Goal: Information Seeking & Learning: Learn about a topic

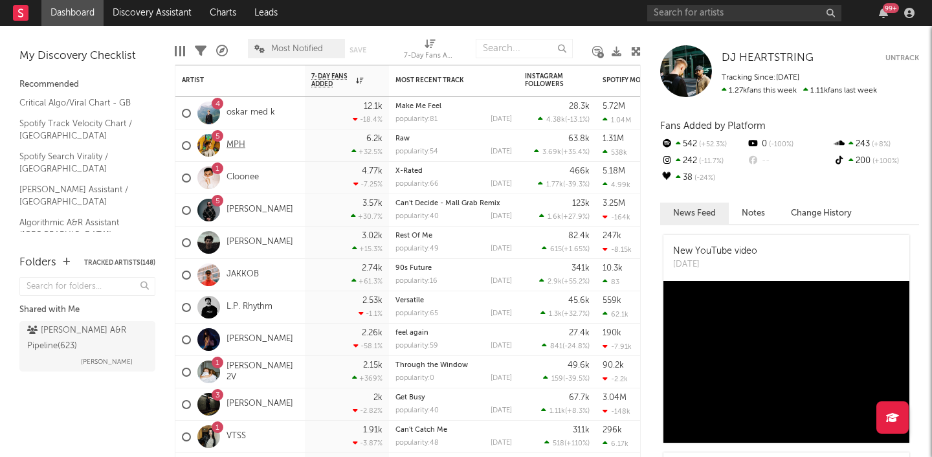
click at [240, 142] on link "MPH" at bounding box center [236, 145] width 19 height 11
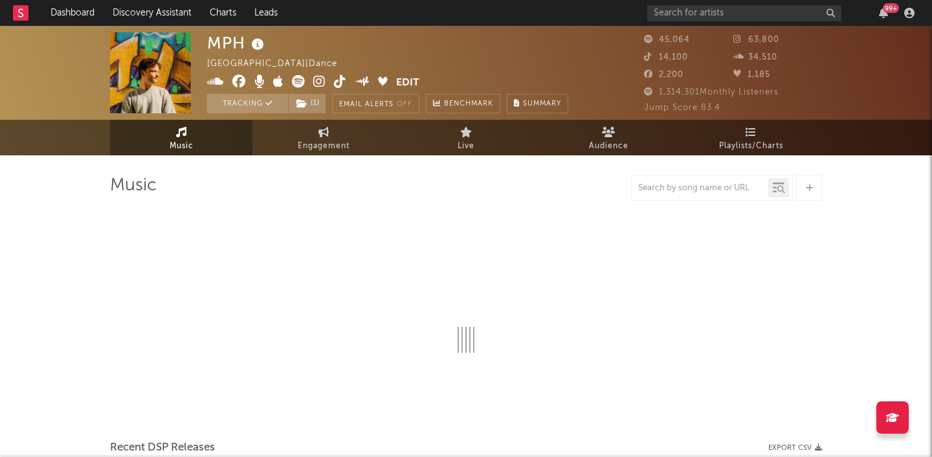
select select "6m"
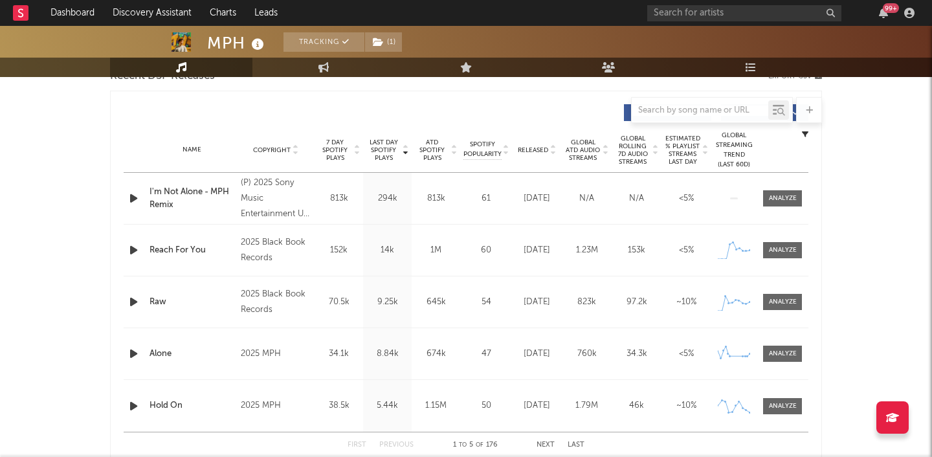
scroll to position [491, 0]
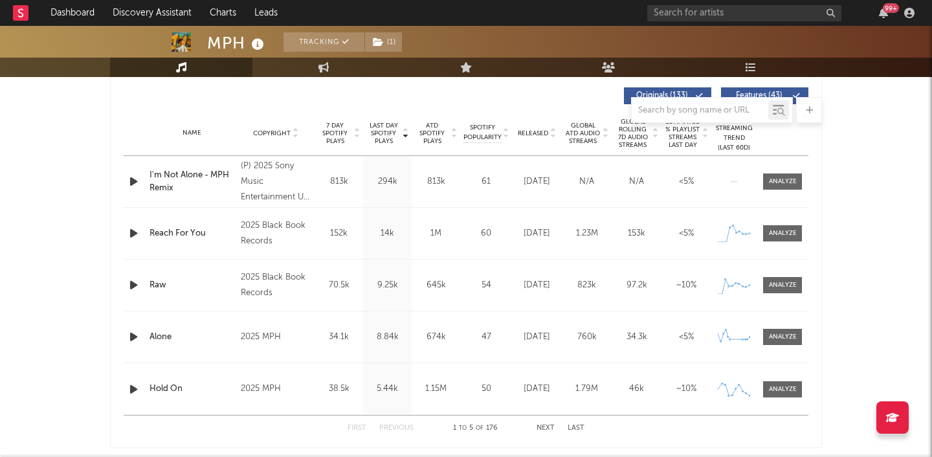
click at [548, 131] on div at bounding box center [552, 133] width 8 height 10
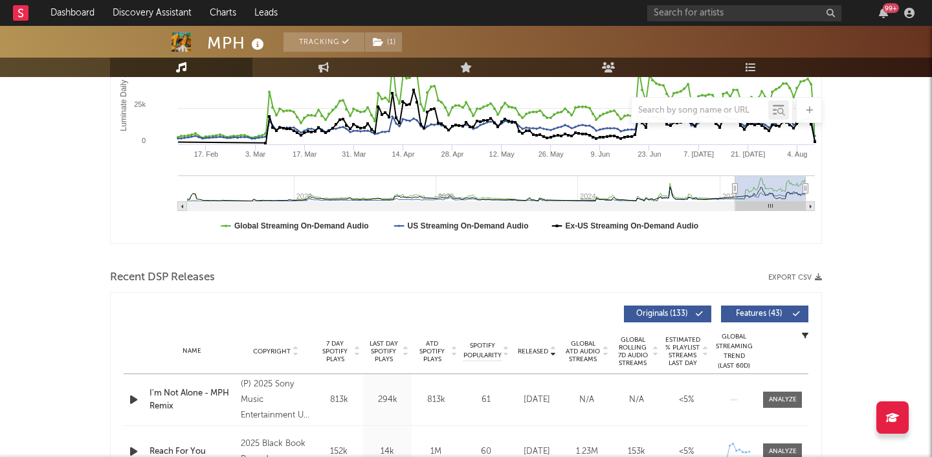
scroll to position [344, 0]
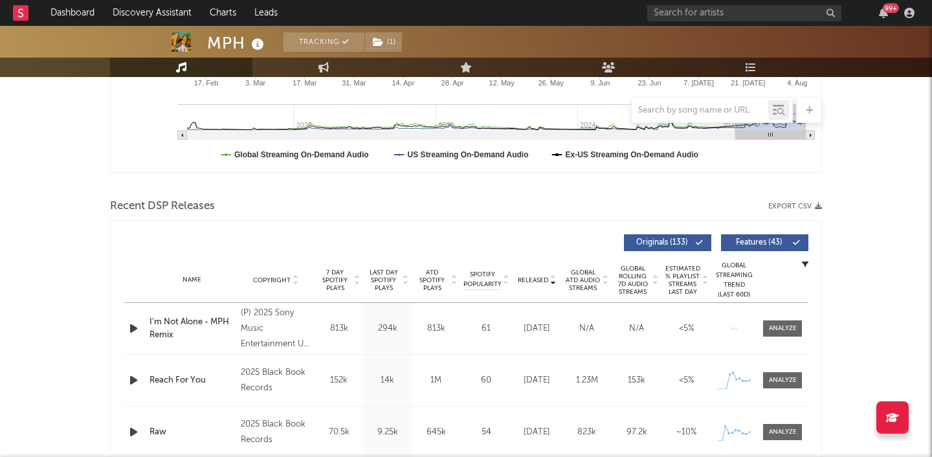
click at [131, 324] on icon "button" at bounding box center [134, 328] width 14 height 16
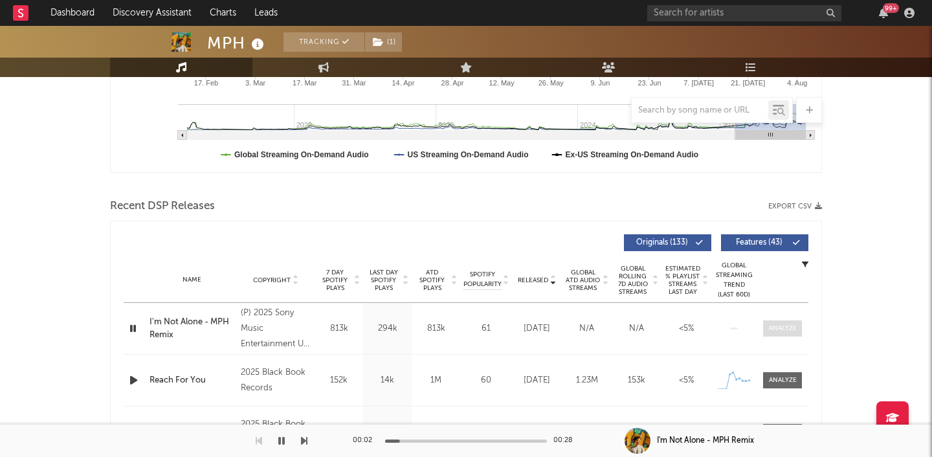
click at [783, 330] on div at bounding box center [783, 329] width 28 height 10
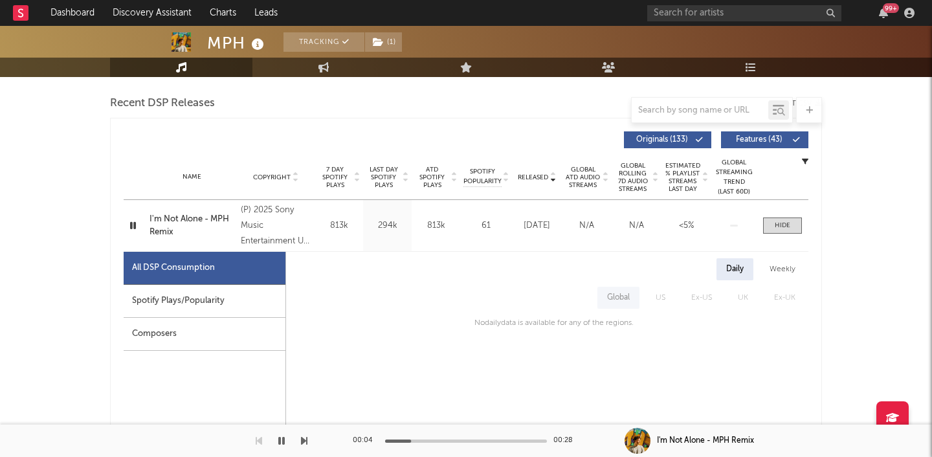
scroll to position [436, 0]
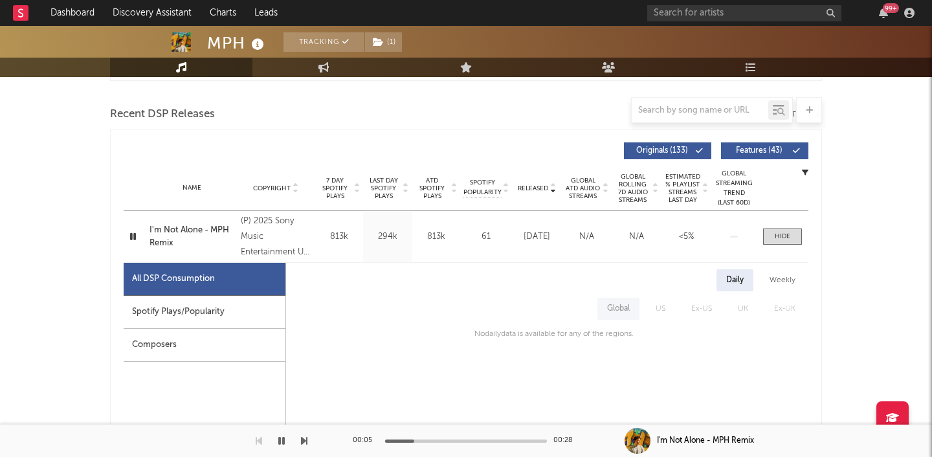
click at [790, 249] on div "Name I'm Not Alone - MPH Remix Copyright (P) 2025 Sony Music Entertainment UK L…" at bounding box center [466, 236] width 685 height 51
click at [788, 233] on div at bounding box center [783, 237] width 16 height 10
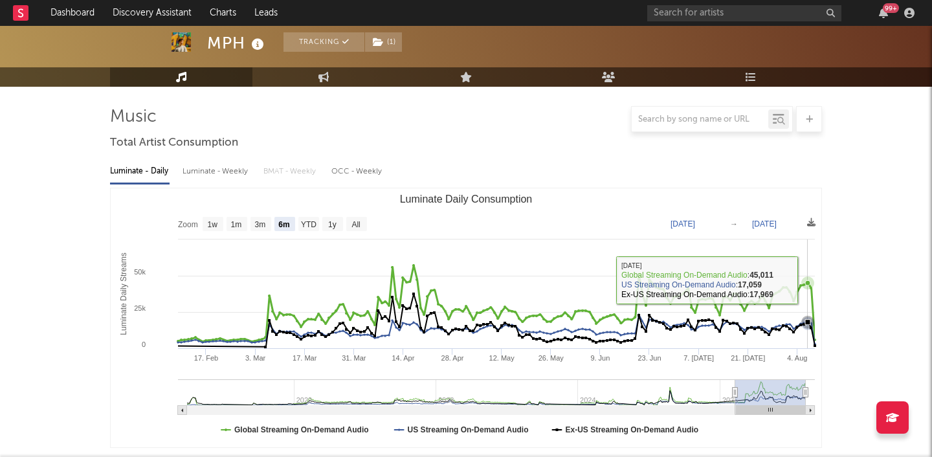
scroll to position [0, 0]
